Goal: Task Accomplishment & Management: Use online tool/utility

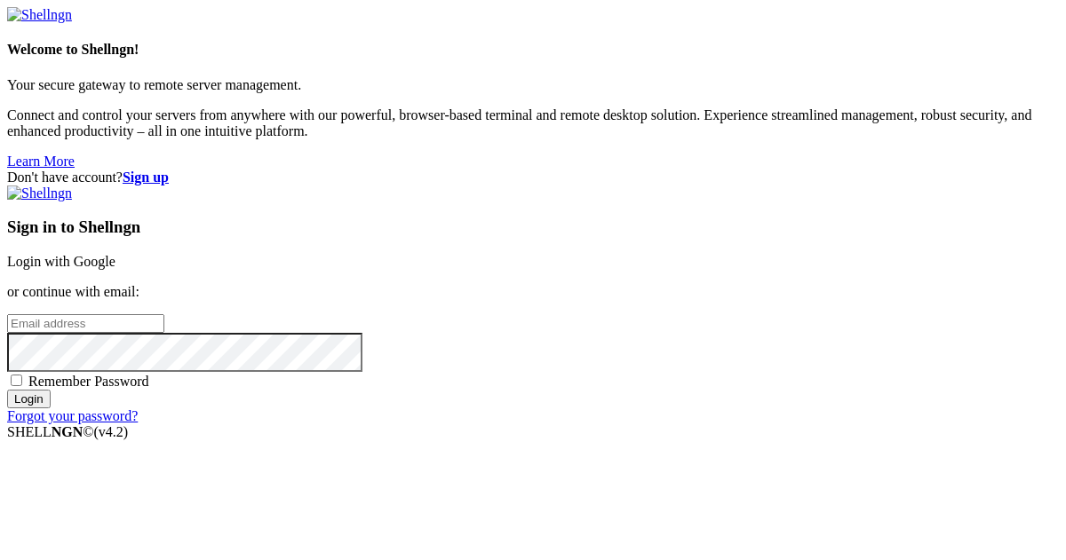
click at [164, 314] on input "email" at bounding box center [85, 323] width 157 height 19
click at [7, 315] on protonpass-control-e84f at bounding box center [7, 322] width 0 height 15
type input "[EMAIL_ADDRESS][DOMAIN_NAME]"
click at [51, 408] on input "Login" at bounding box center [29, 399] width 44 height 19
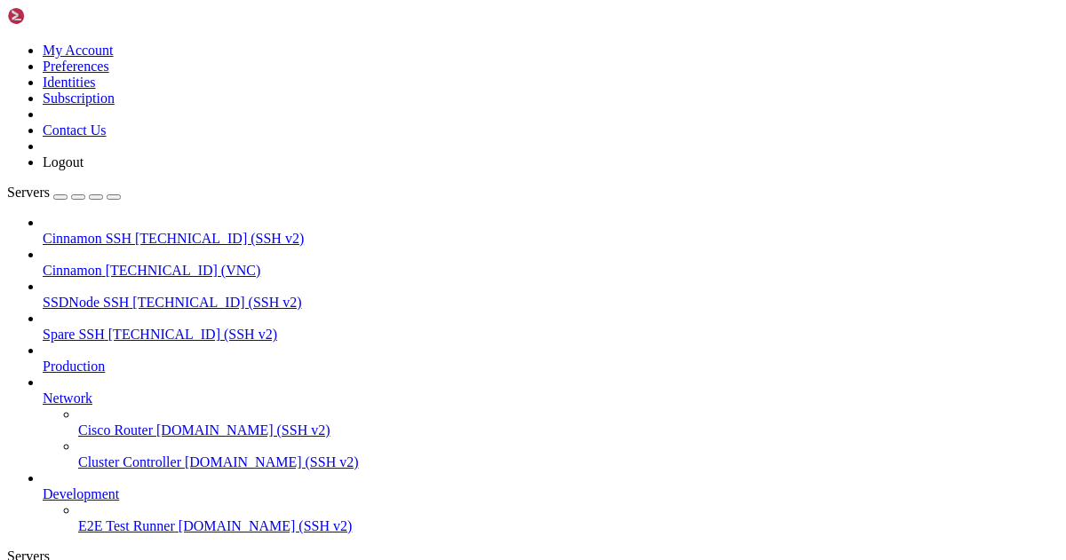
click at [102, 263] on span "Cinnamon" at bounding box center [72, 270] width 59 height 15
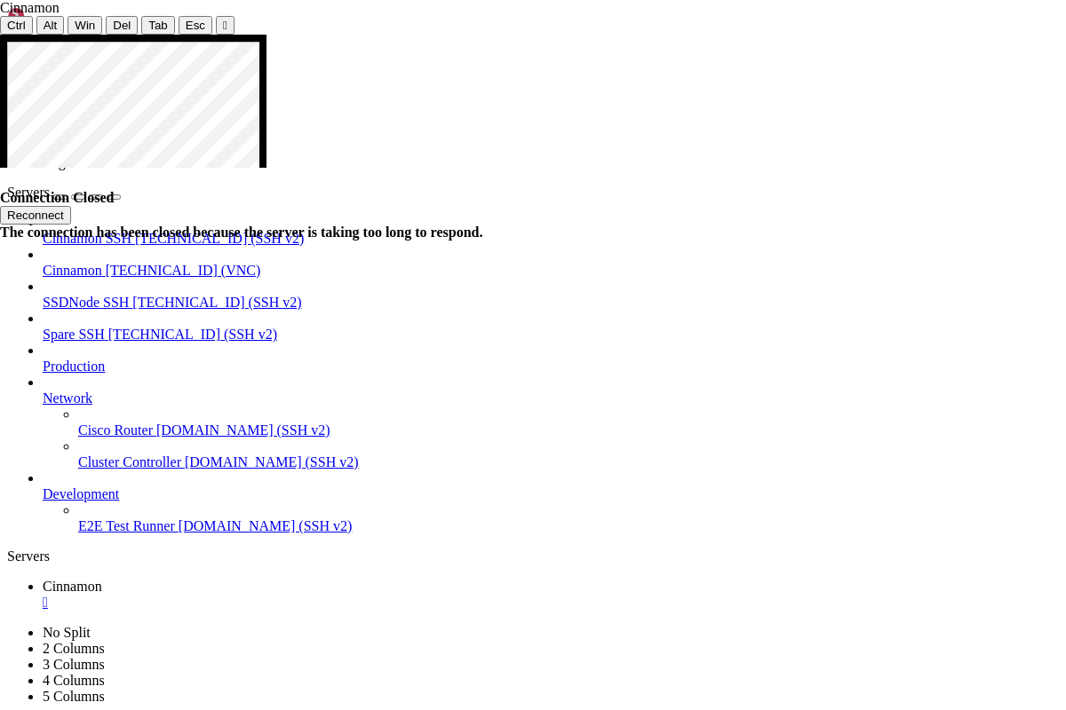
click at [71, 206] on button "Reconnect" at bounding box center [35, 215] width 71 height 19
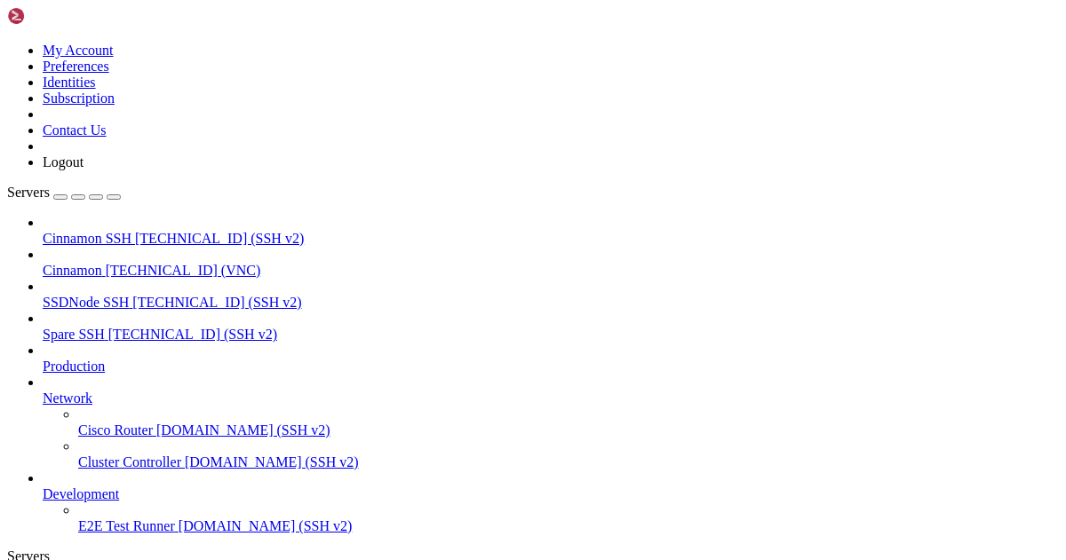
click at [102, 263] on span "Cinnamon" at bounding box center [72, 270] width 59 height 15
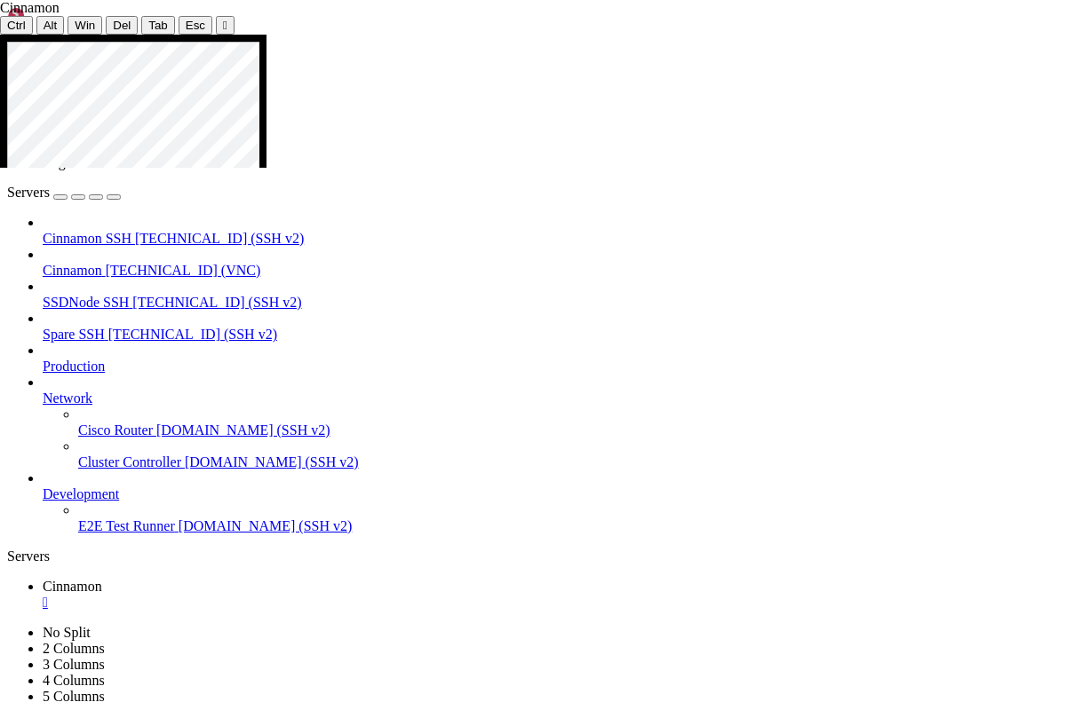
drag, startPoint x: 105, startPoint y: 259, endPoint x: 309, endPoint y: 260, distance: 204.2
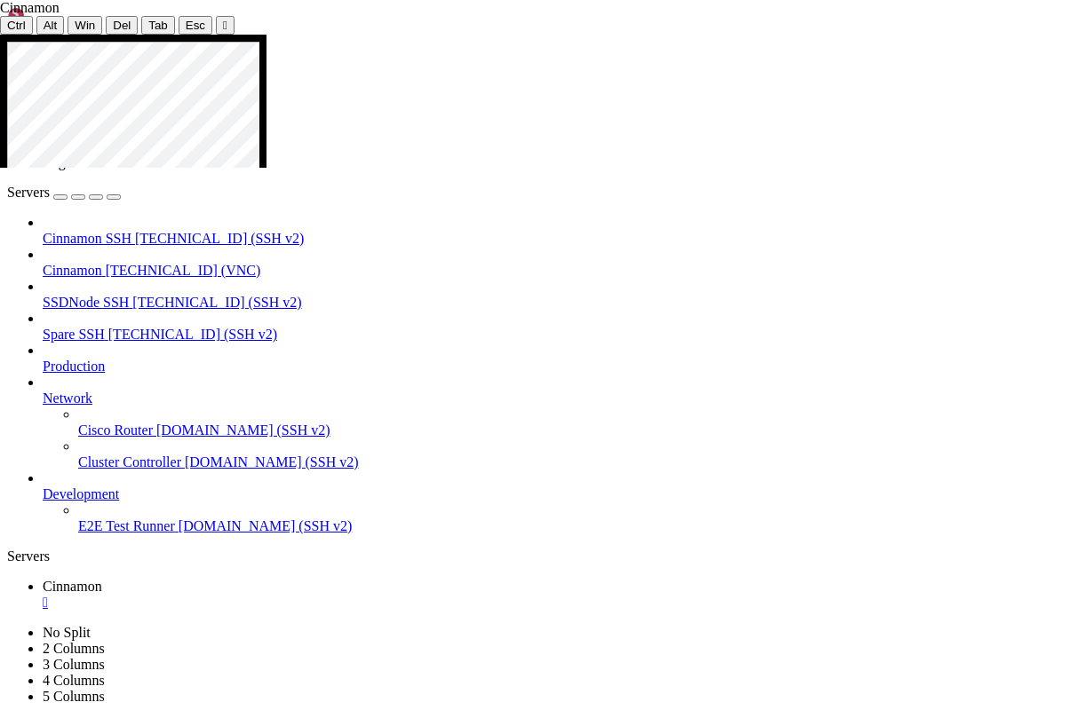
drag, startPoint x: 564, startPoint y: 564, endPoint x: 751, endPoint y: 385, distance: 258.8
drag, startPoint x: 567, startPoint y: 572, endPoint x: 749, endPoint y: 388, distance: 258.1
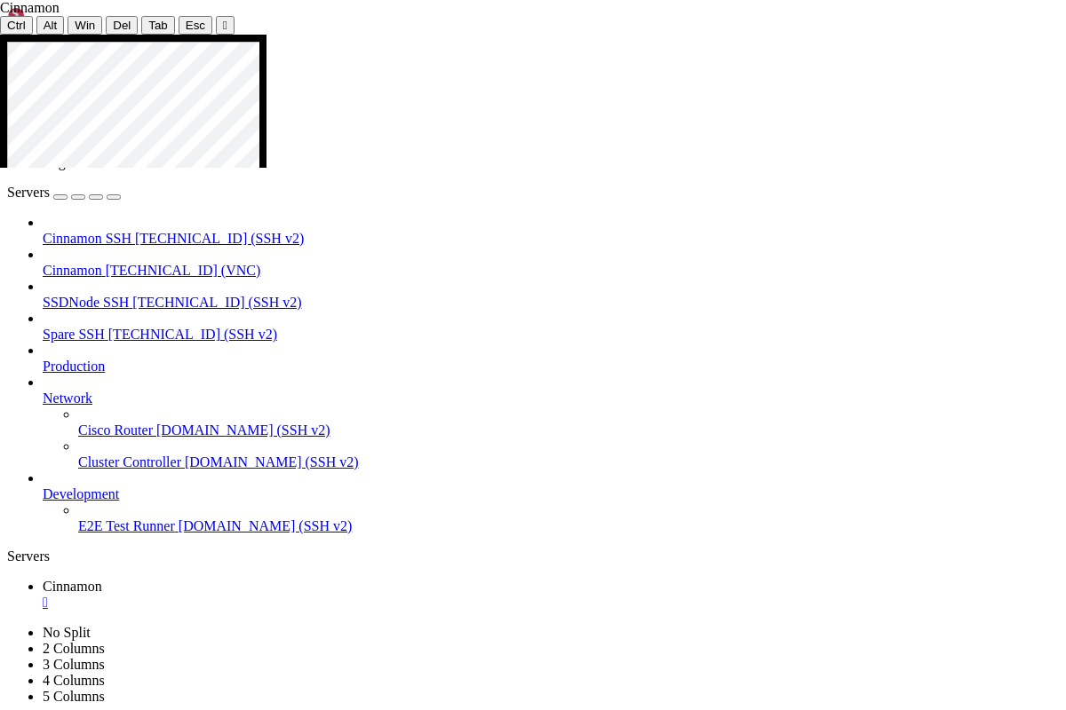
drag, startPoint x: 580, startPoint y: 566, endPoint x: 703, endPoint y: 382, distance: 221.4
drag, startPoint x: 740, startPoint y: 362, endPoint x: 549, endPoint y: 519, distance: 247.3
drag, startPoint x: 574, startPoint y: 571, endPoint x: 769, endPoint y: 394, distance: 262.7
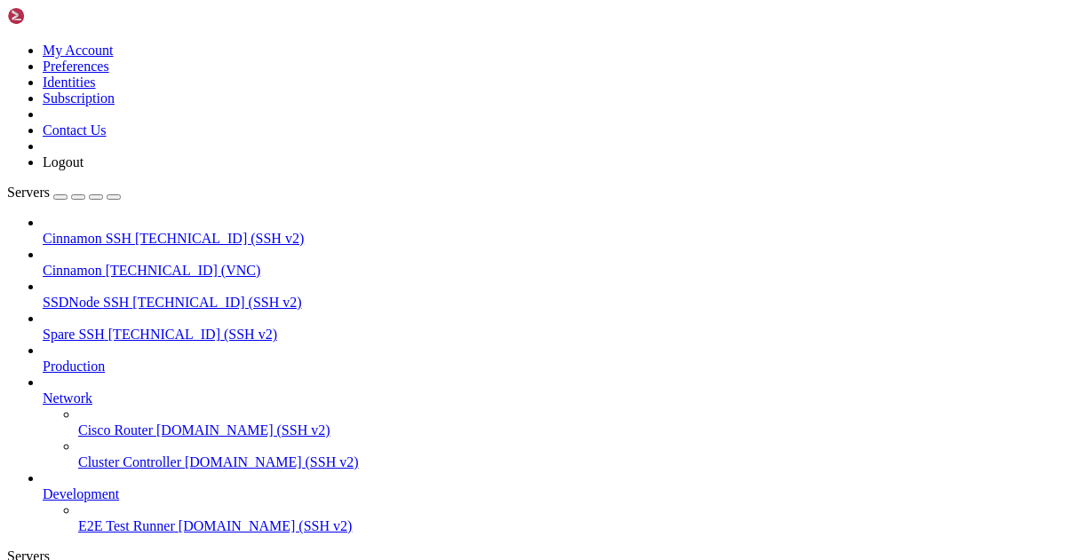
click at [7, 43] on icon at bounding box center [7, 43] width 0 height 0
click at [83, 170] on link "Logout" at bounding box center [63, 161] width 41 height 15
